Goal: Find contact information: Find contact information

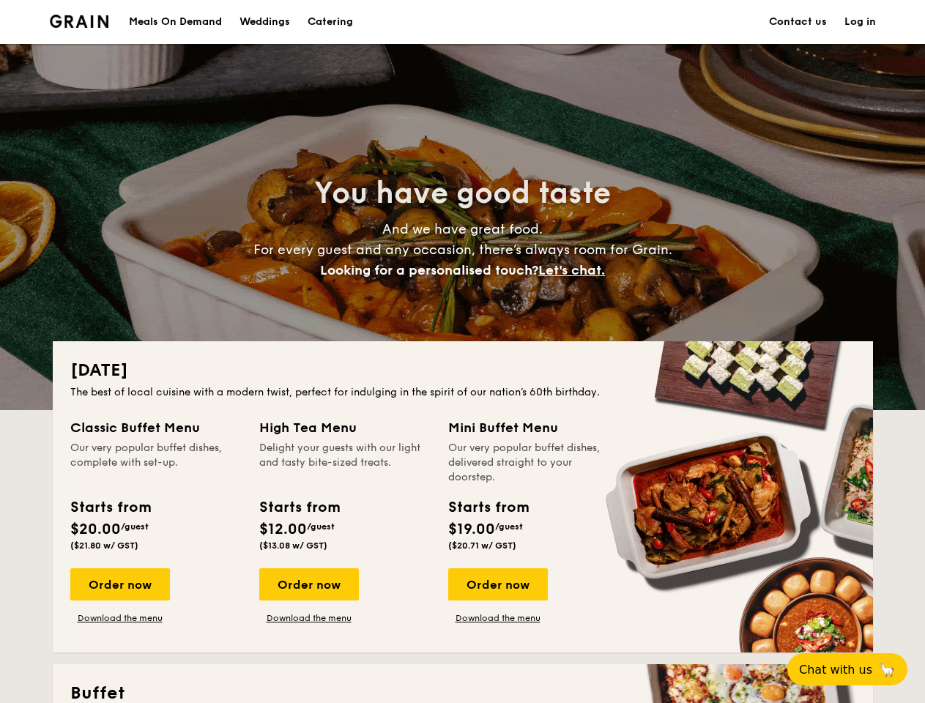
click at [462, 352] on div "[DATE] The best of local cuisine with a modern twist, perfect for indulging in …" at bounding box center [463, 496] width 820 height 311
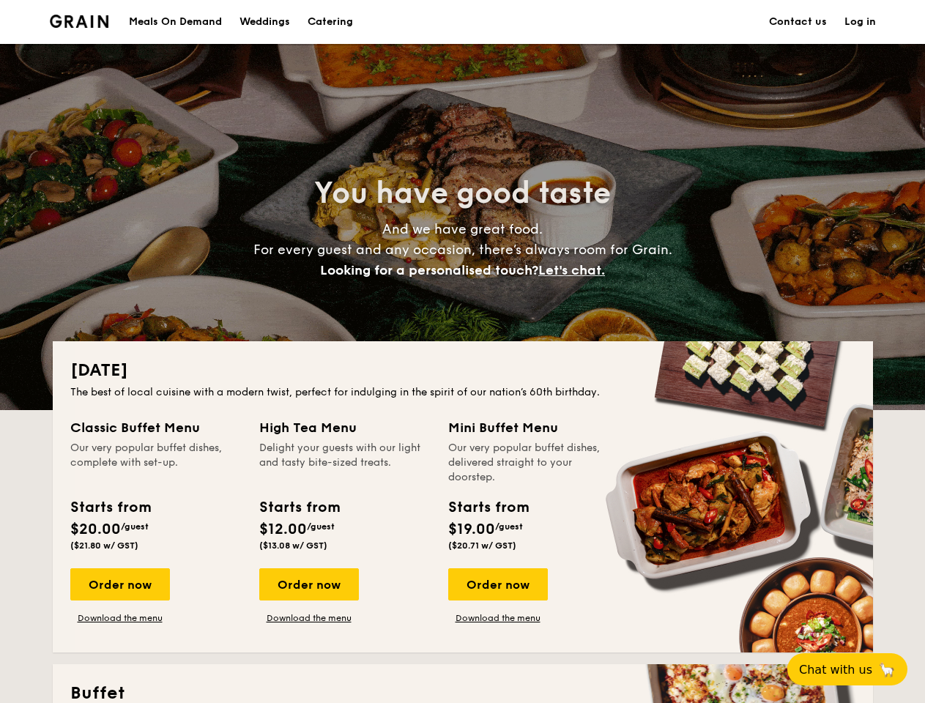
click at [860, 22] on link "Log in" at bounding box center [860, 22] width 31 height 44
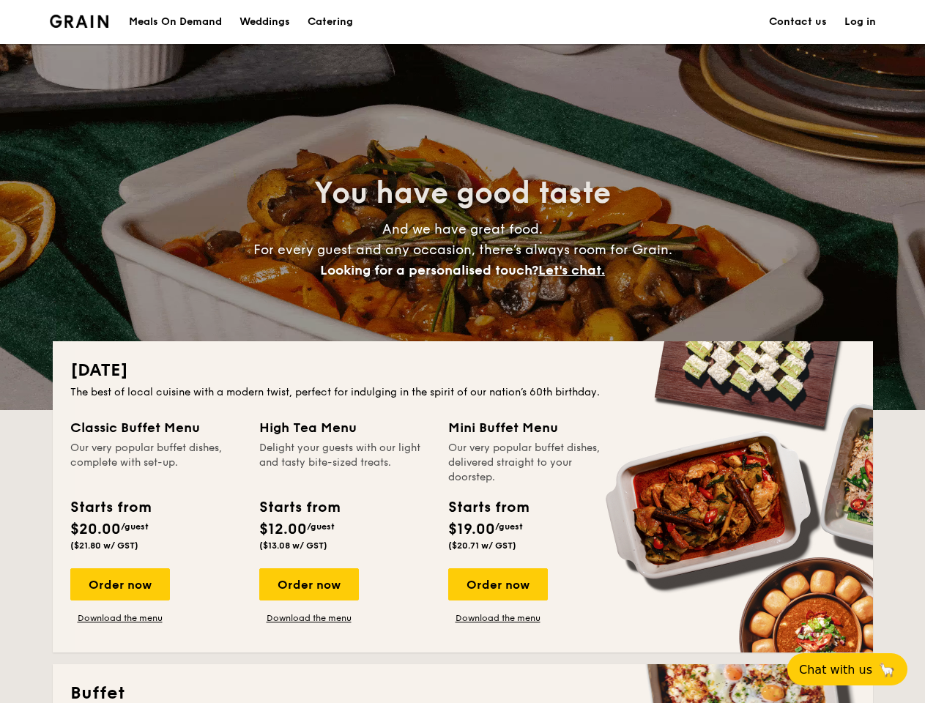
click at [576, 270] on span "Let's chat." at bounding box center [571, 270] width 67 height 16
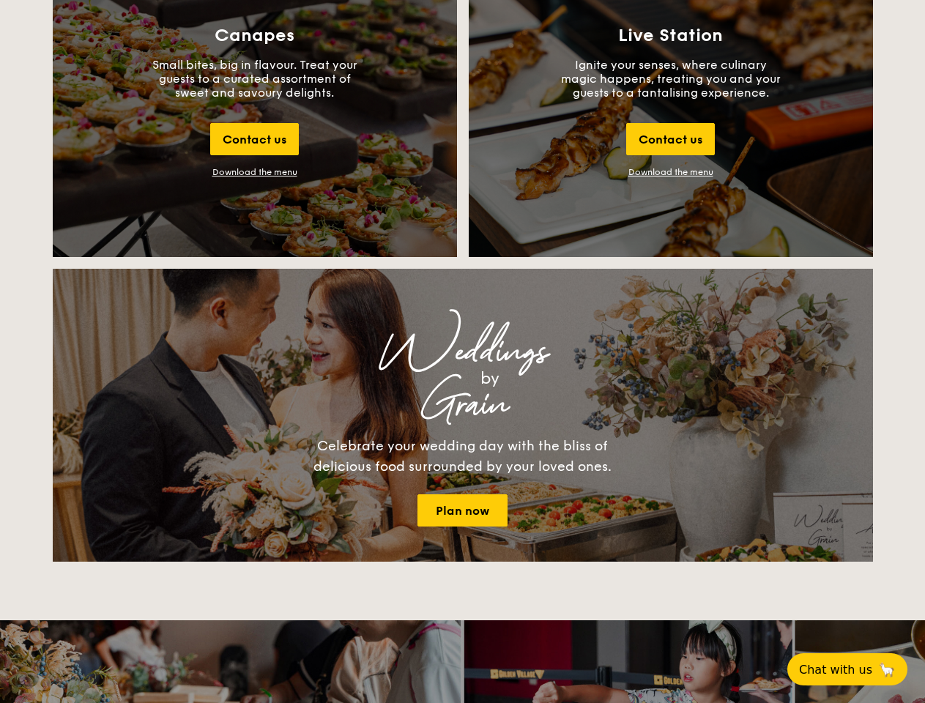
click at [856, 669] on span "Chat with us" at bounding box center [835, 670] width 73 height 14
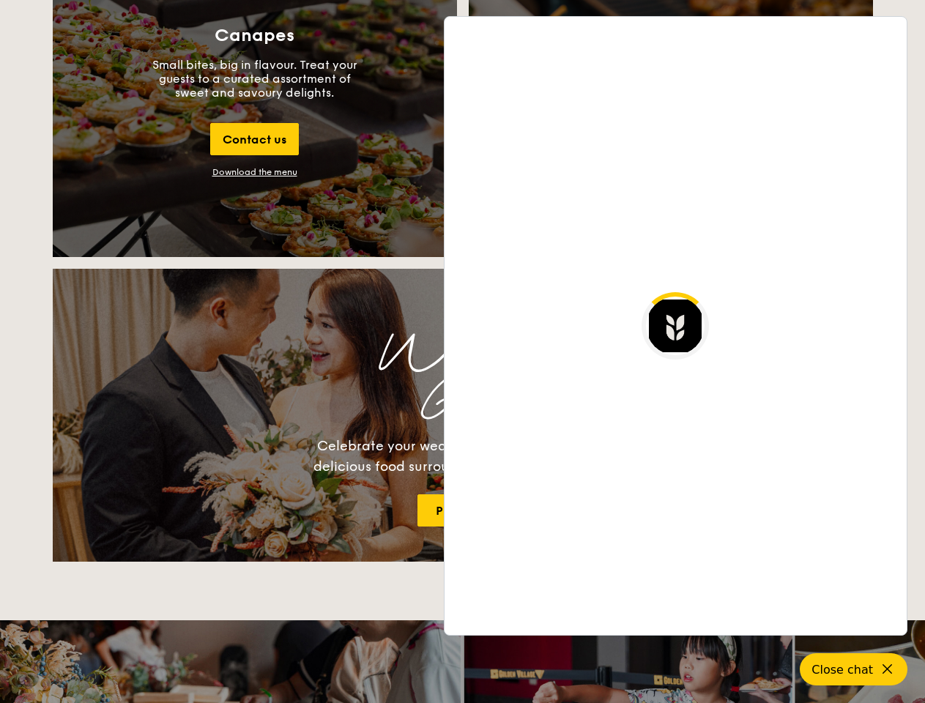
scroll to position [2837, 0]
